Goal: Download file/media

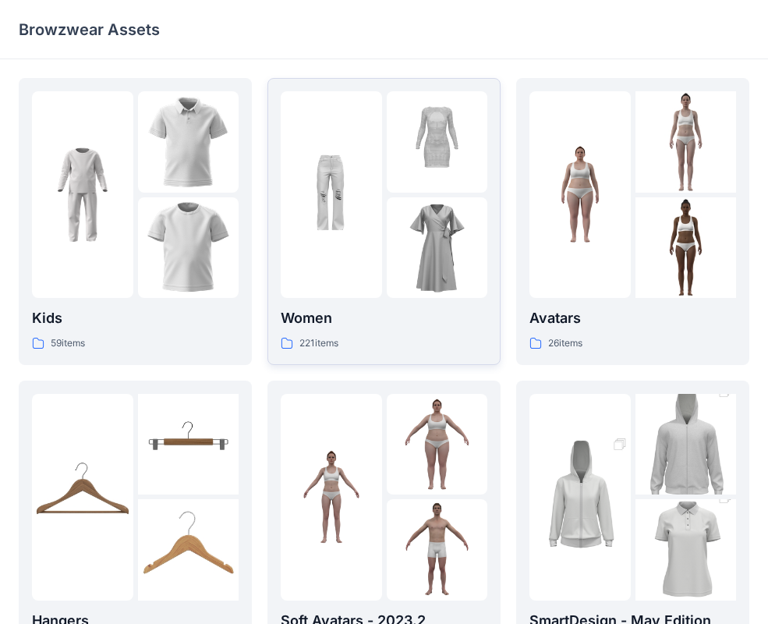
click at [399, 218] on img at bounding box center [437, 247] width 101 height 101
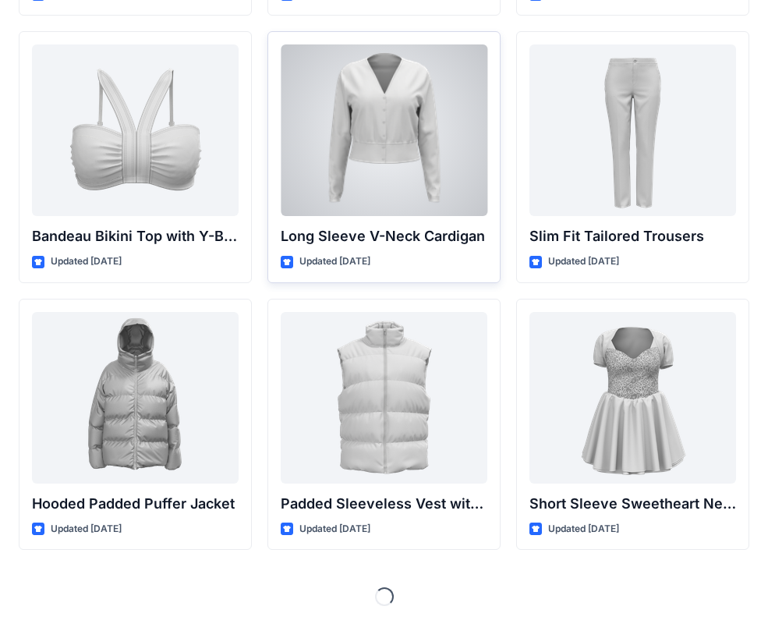
scroll to position [1650, 0]
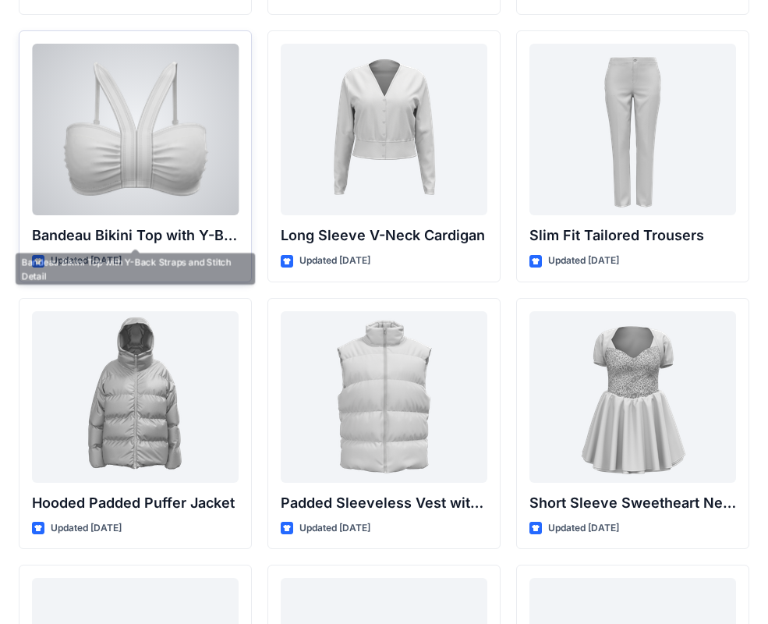
click at [162, 176] on div at bounding box center [135, 130] width 207 height 172
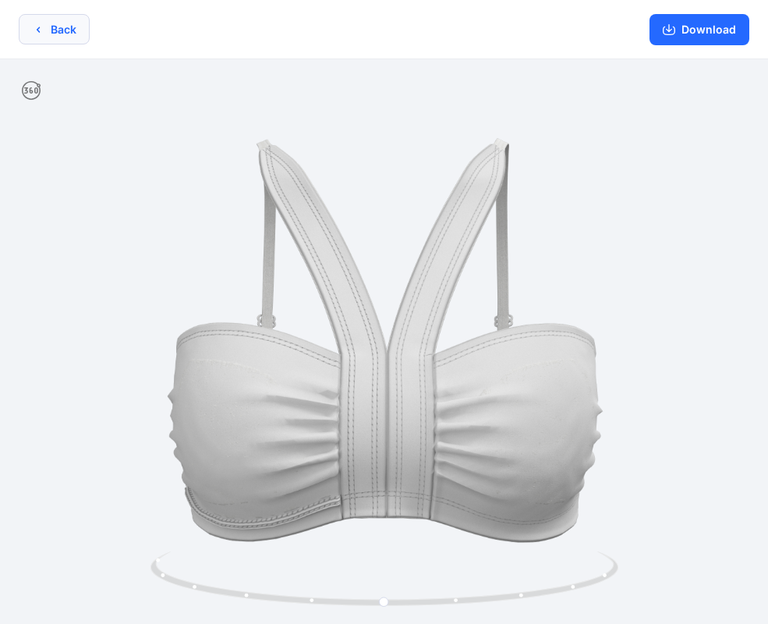
click at [68, 35] on button "Back" at bounding box center [54, 29] width 71 height 30
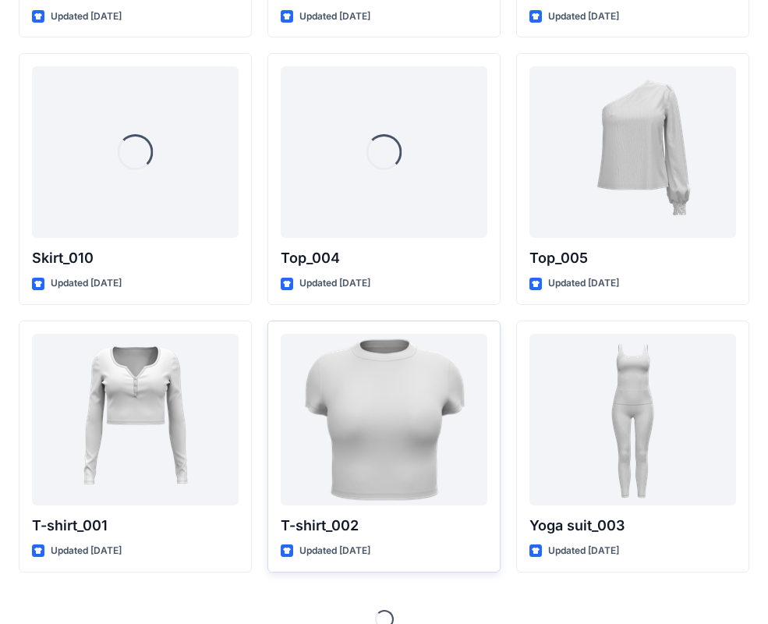
scroll to position [8061, 0]
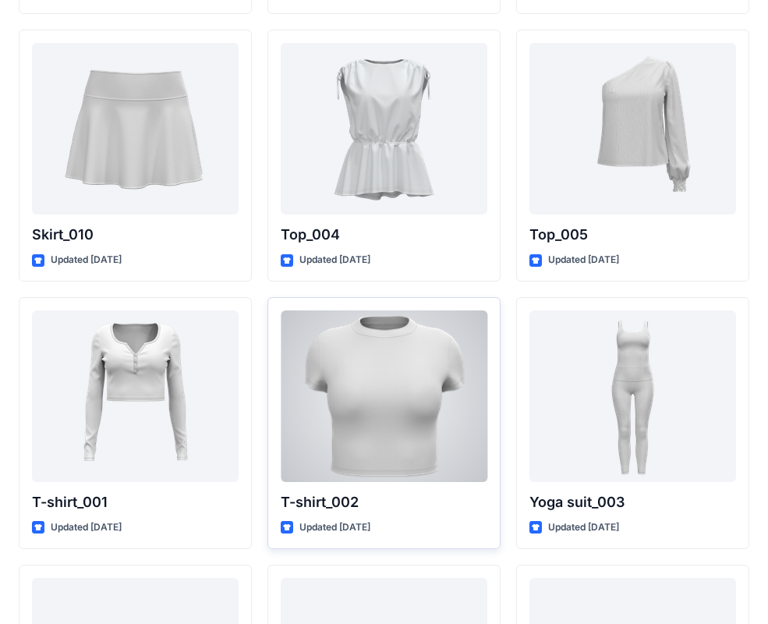
click at [391, 377] on div at bounding box center [384, 396] width 207 height 172
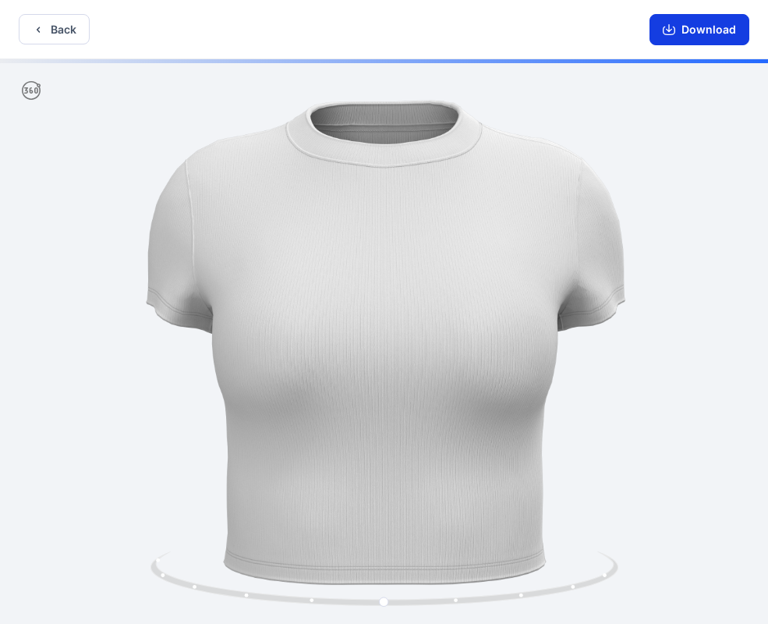
click at [690, 31] on button "Download" at bounding box center [700, 29] width 100 height 31
